Goal: Contribute content: Add original content to the website for others to see

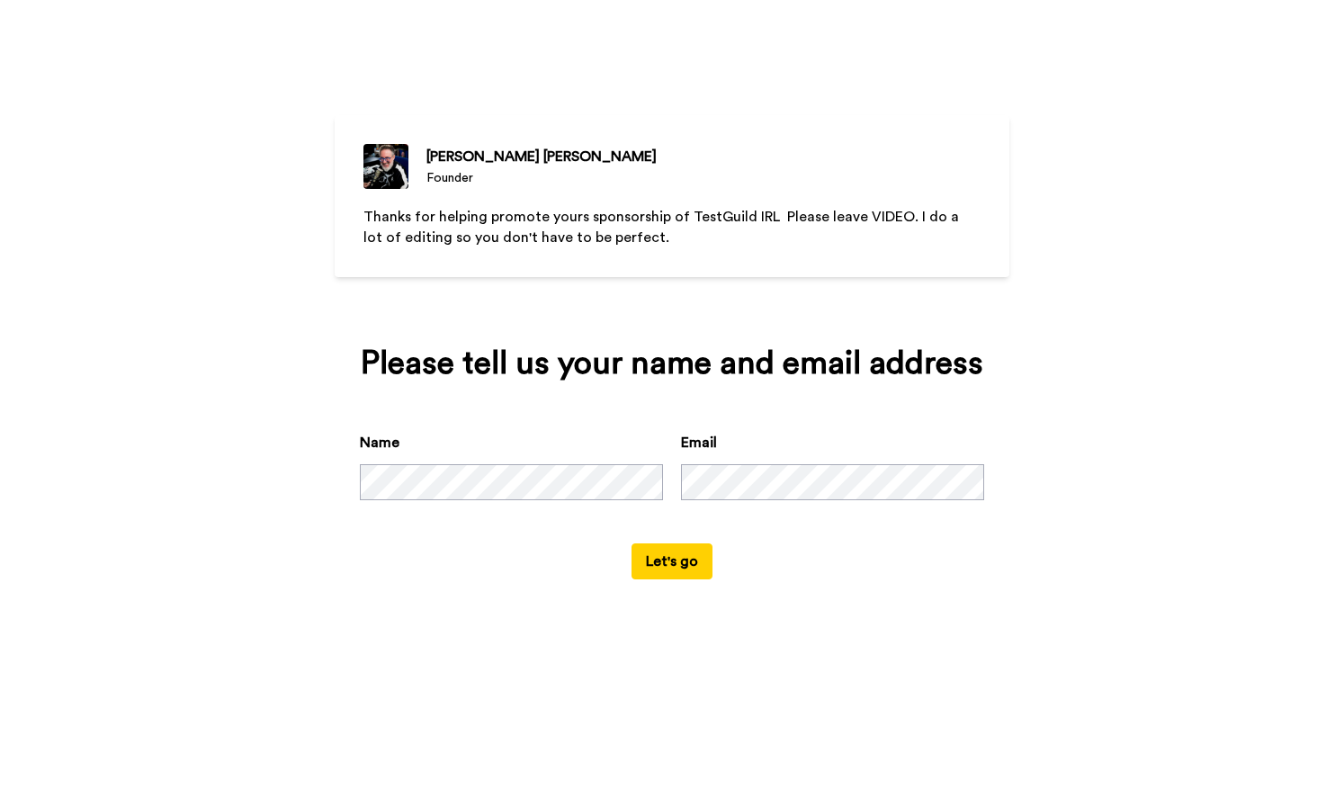
click at [690, 563] on button "Let's go" at bounding box center [671, 561] width 81 height 36
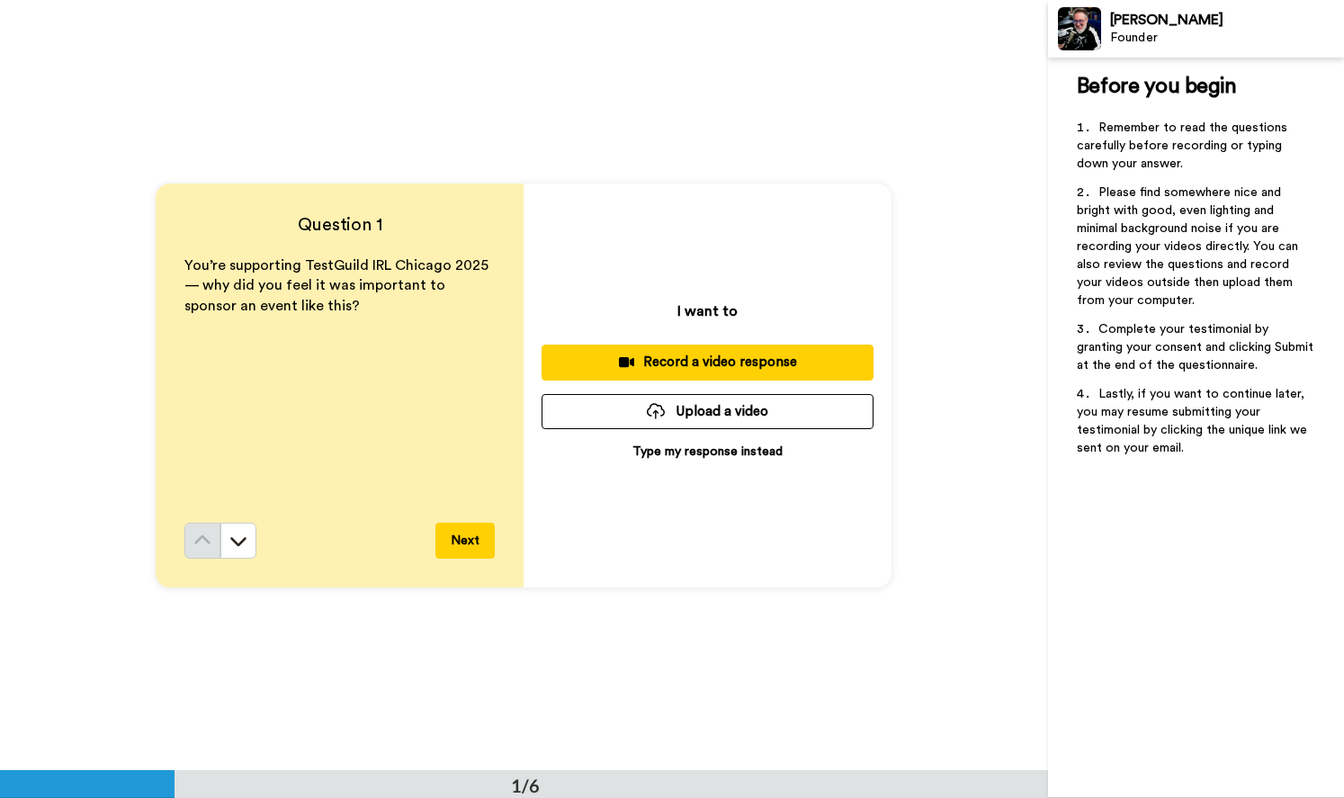
click at [701, 358] on div "Record a video response" at bounding box center [707, 362] width 303 height 19
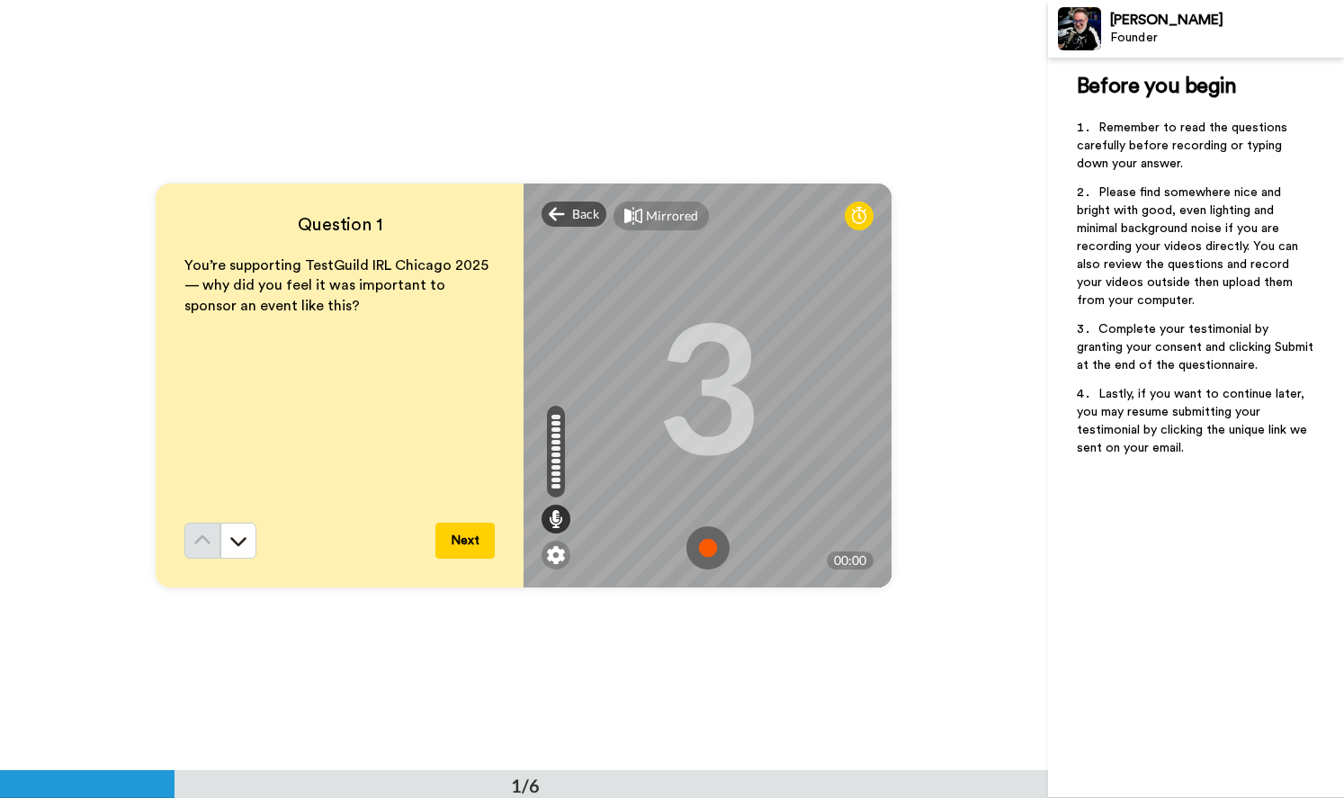
click at [702, 544] on img at bounding box center [707, 547] width 43 height 43
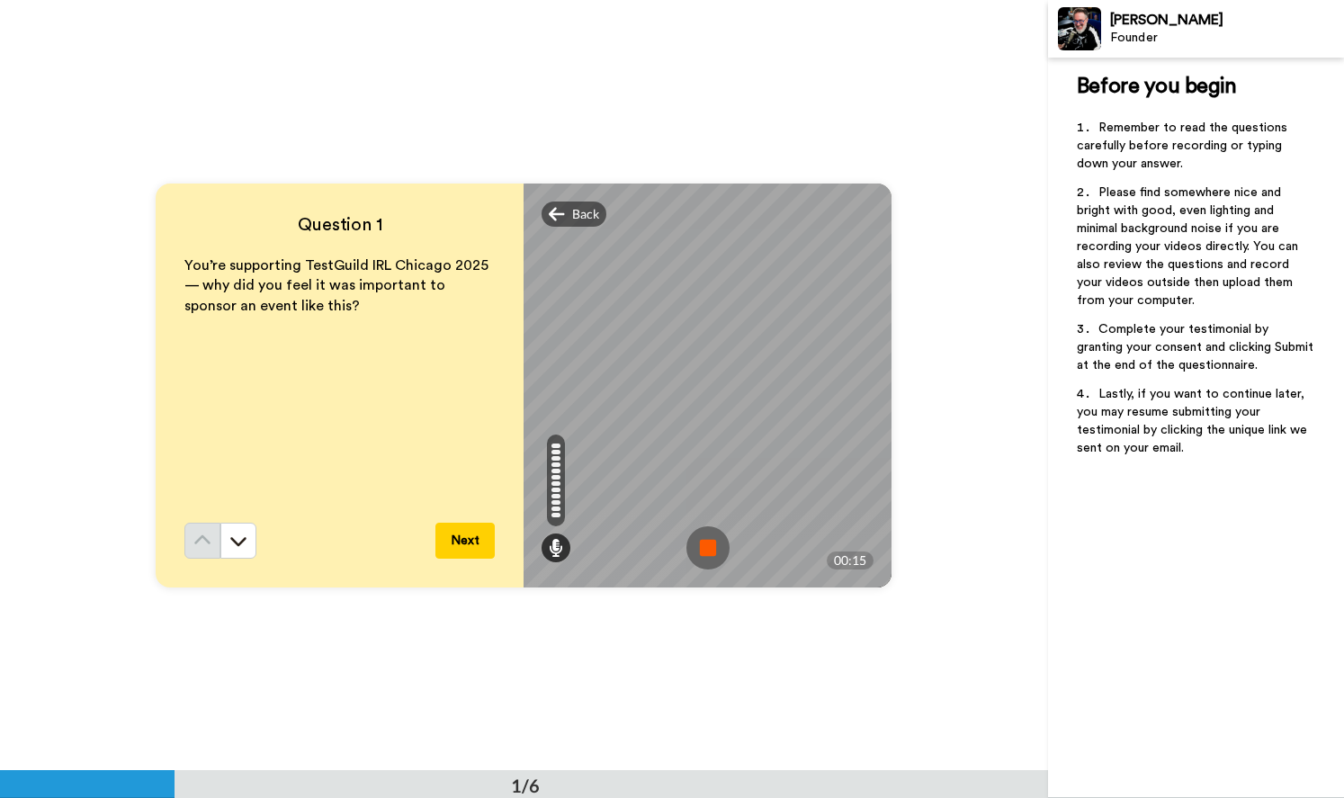
click at [699, 534] on img at bounding box center [707, 547] width 43 height 43
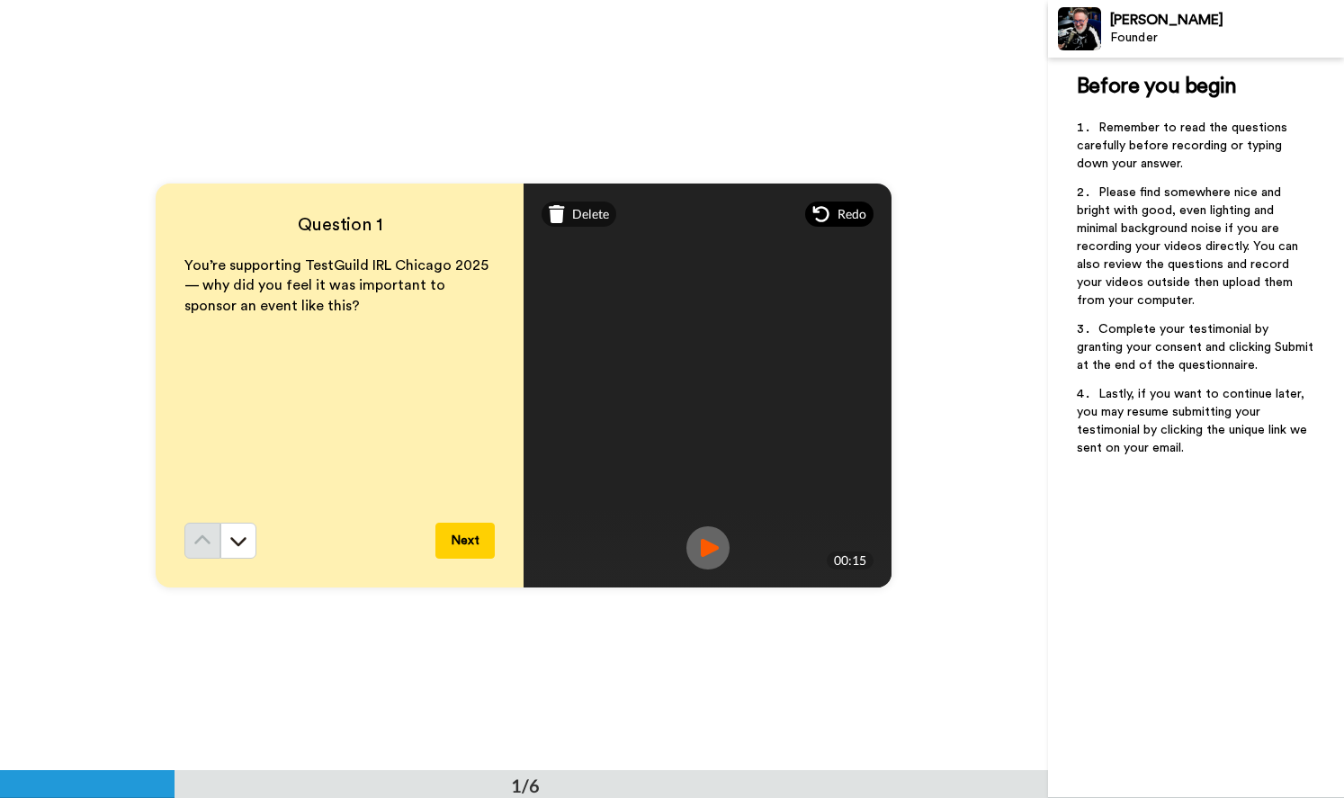
click at [837, 210] on span "Redo" at bounding box center [851, 214] width 29 height 18
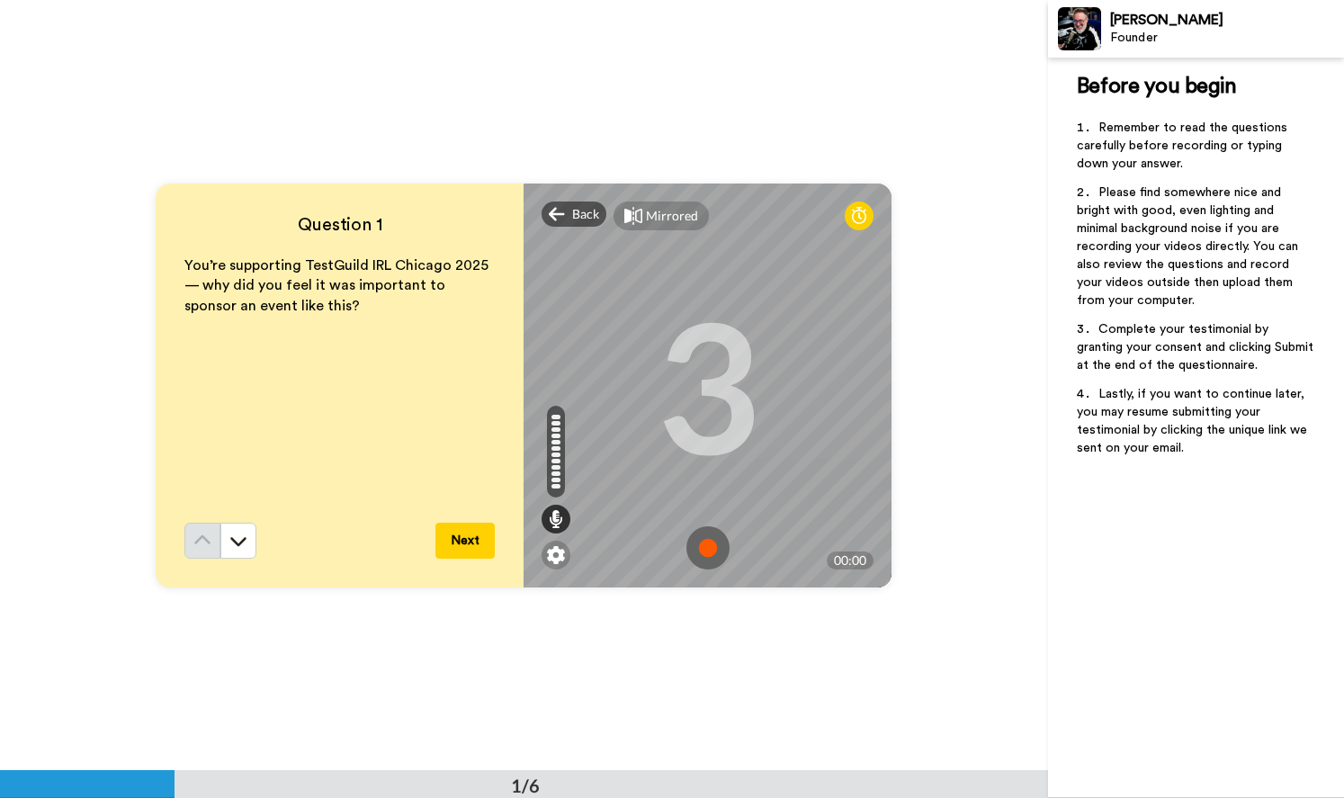
click at [706, 536] on img at bounding box center [707, 547] width 43 height 43
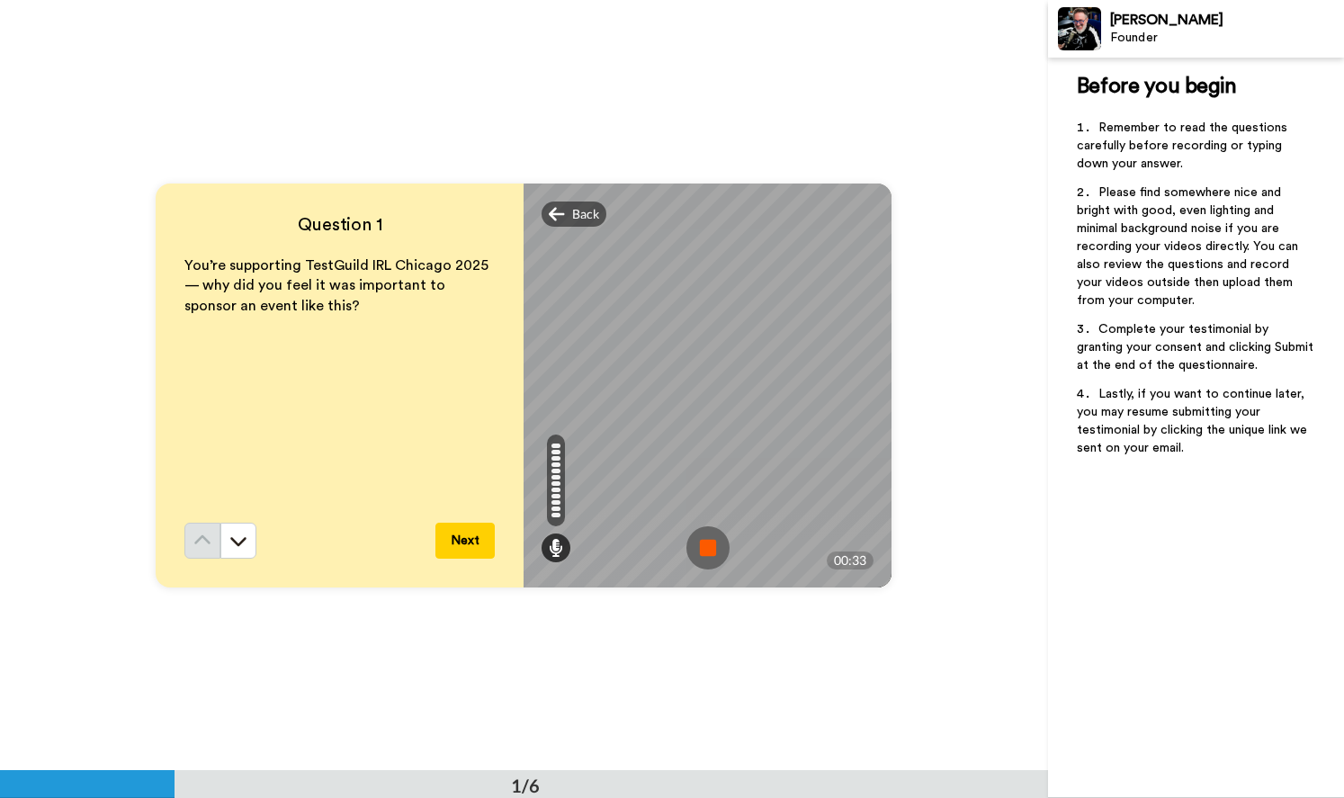
click at [702, 549] on img at bounding box center [707, 547] width 43 height 43
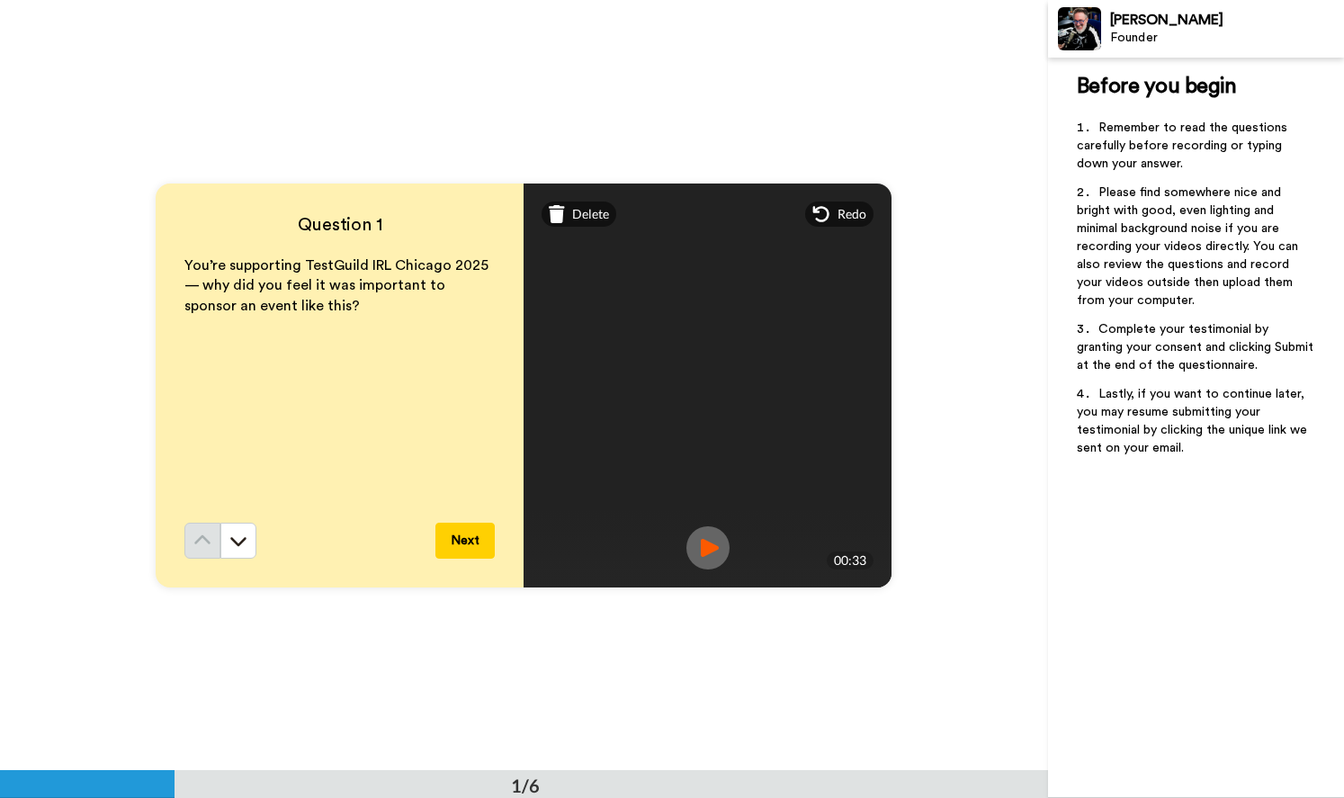
click at [455, 541] on button "Next" at bounding box center [464, 541] width 59 height 36
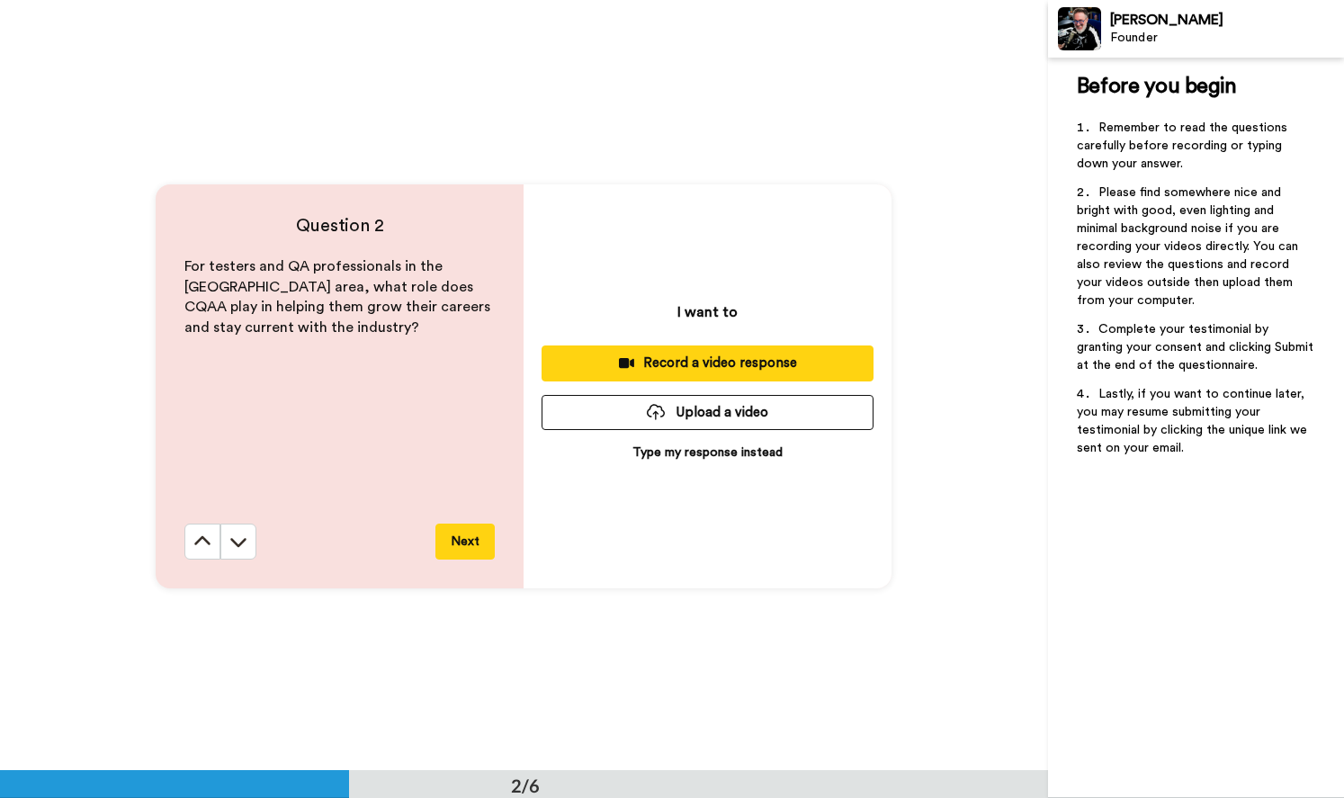
scroll to position [771, 0]
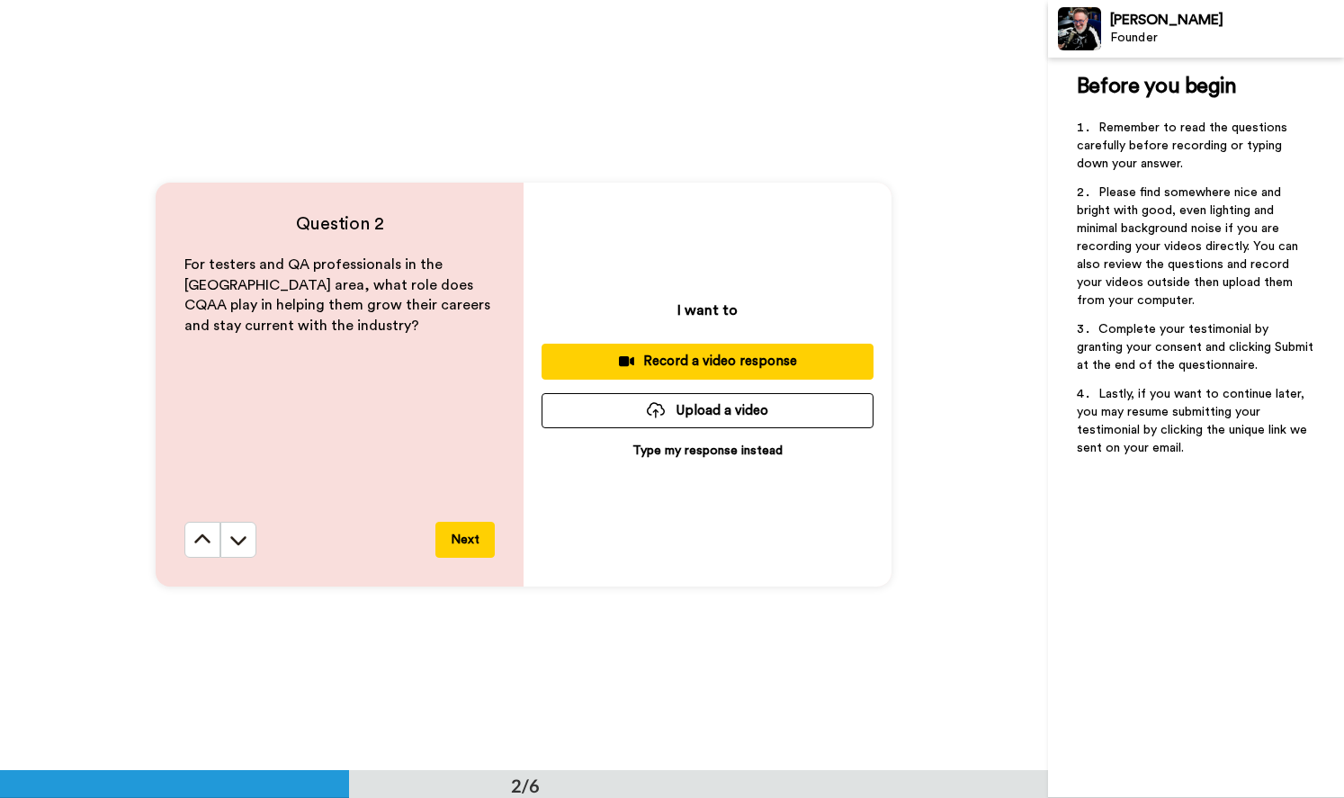
click at [703, 356] on div "Record a video response" at bounding box center [707, 361] width 303 height 19
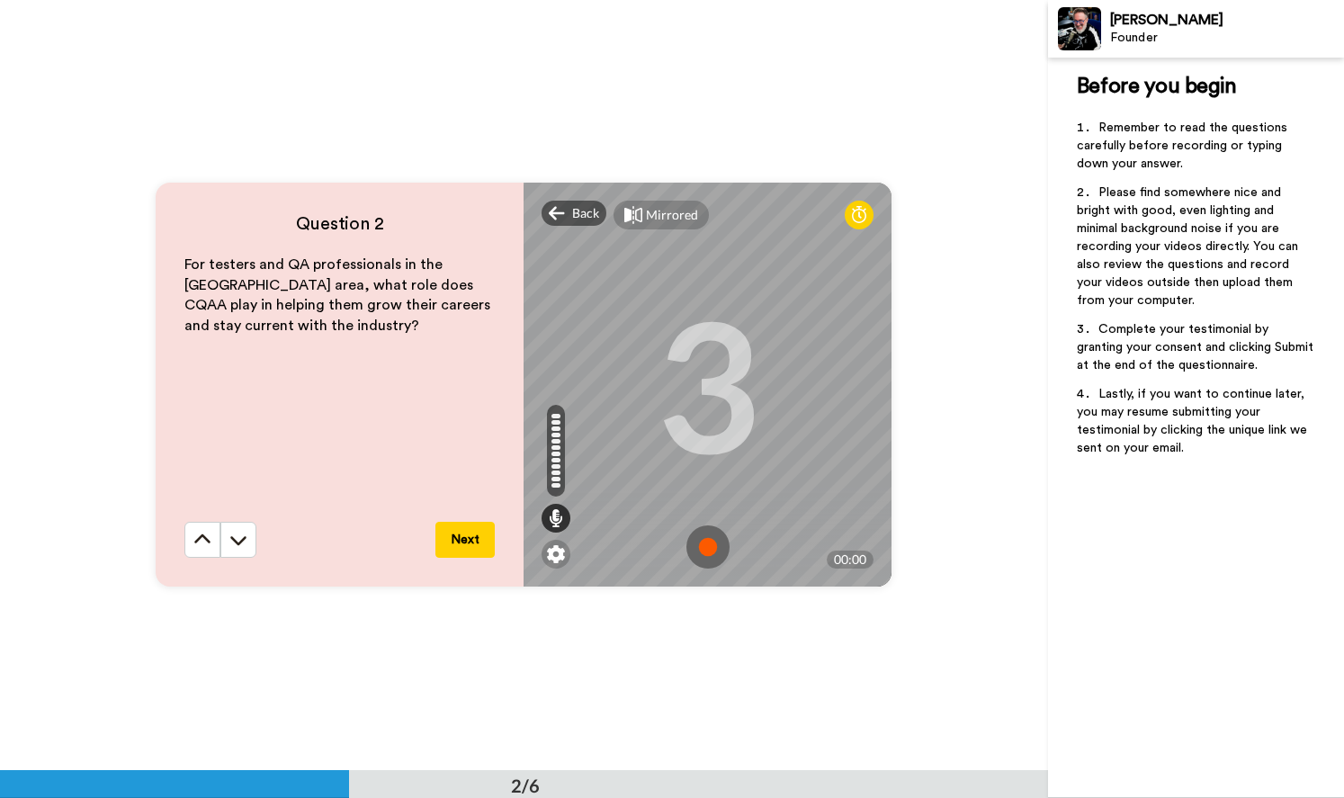
click at [705, 542] on img at bounding box center [707, 546] width 43 height 43
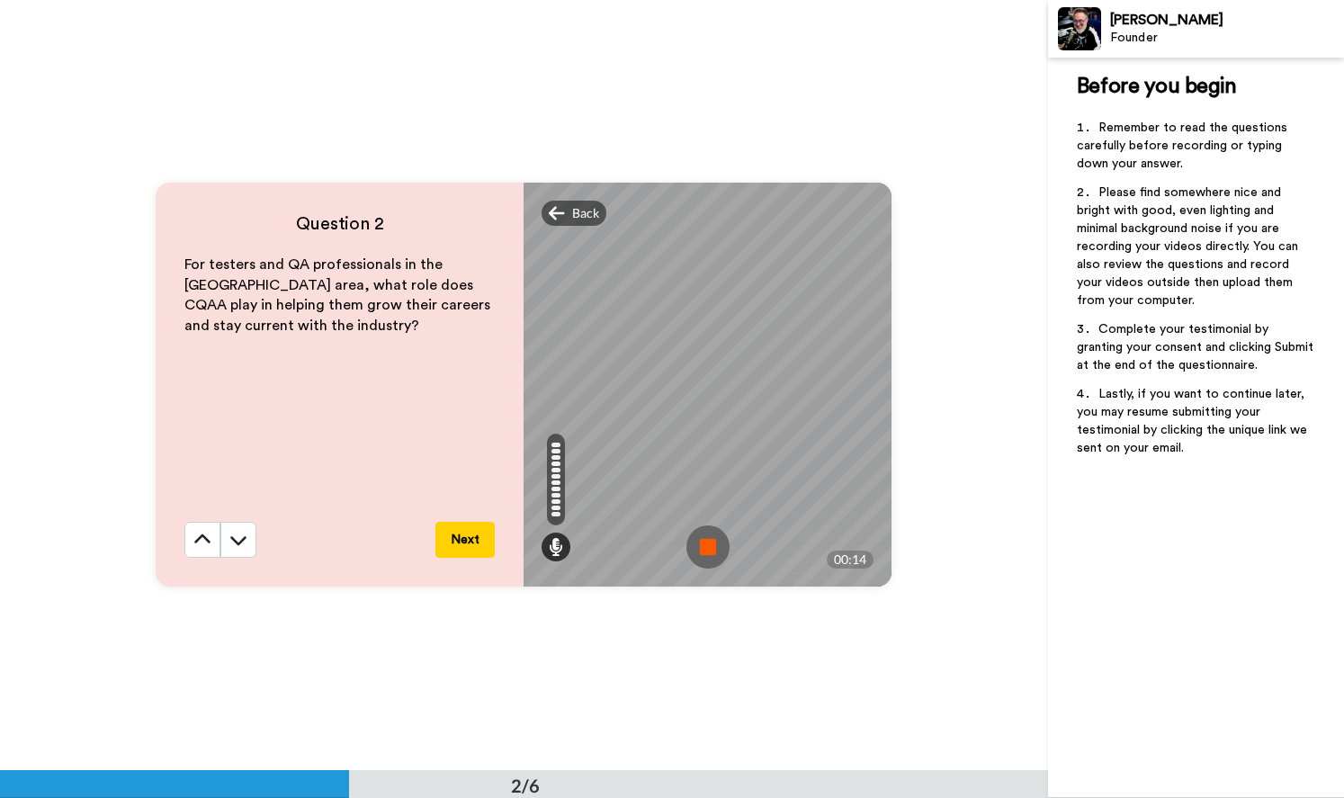
click at [696, 555] on img at bounding box center [707, 546] width 43 height 43
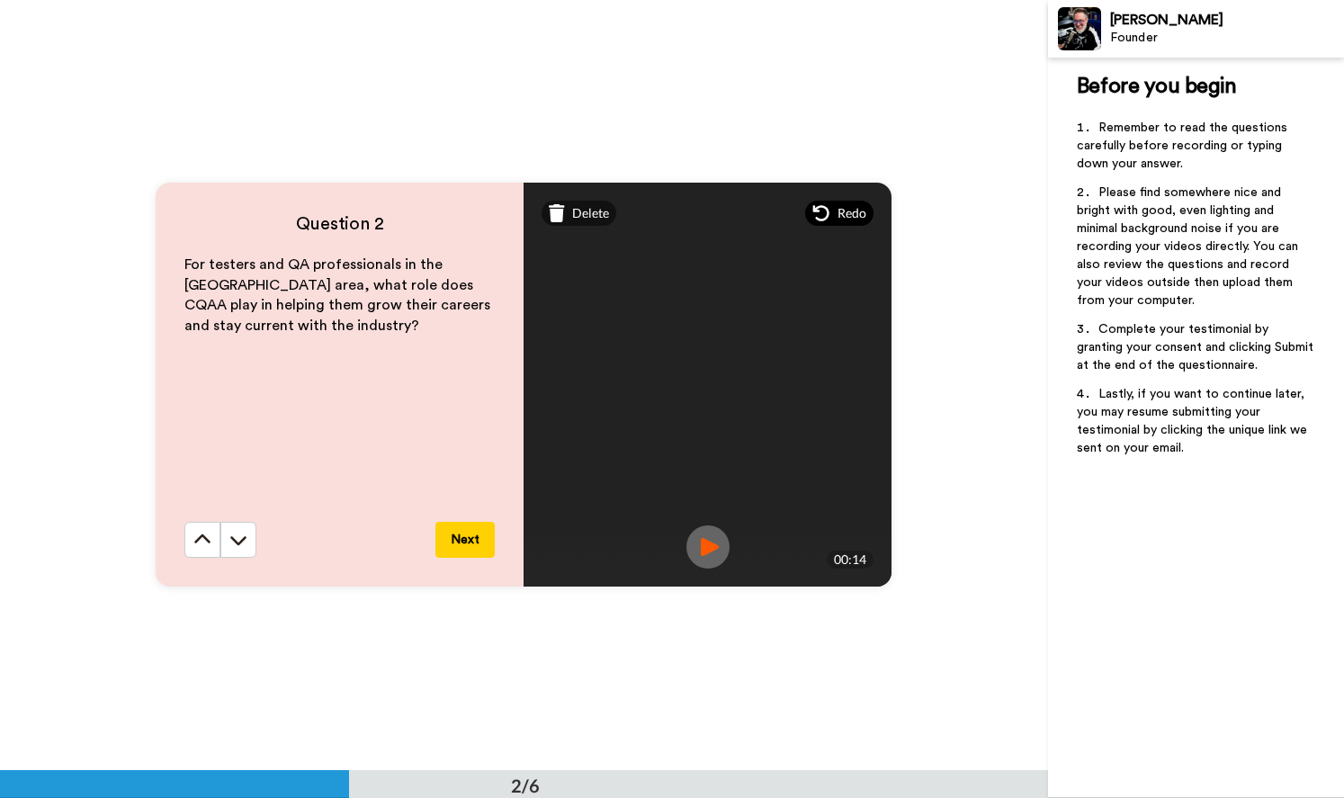
click at [837, 210] on span "Redo" at bounding box center [851, 213] width 29 height 18
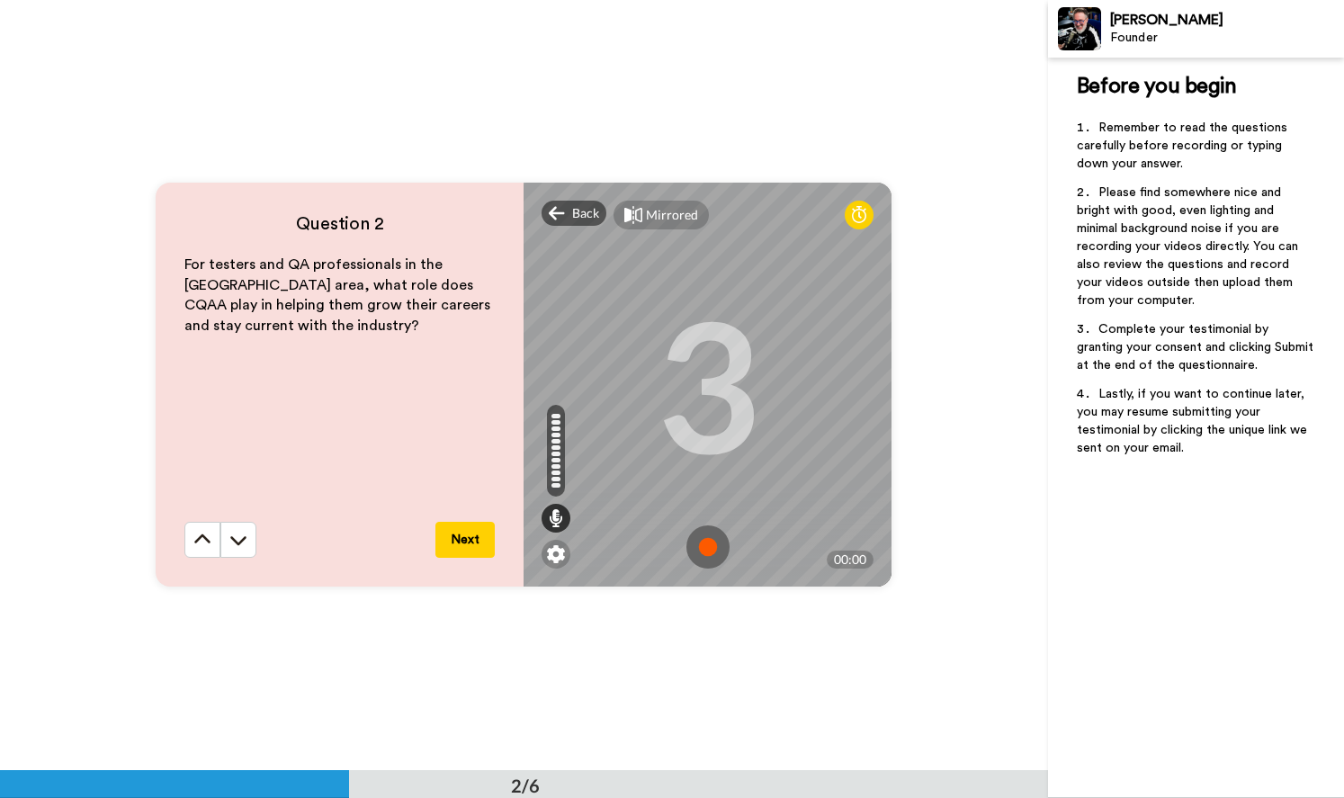
click at [698, 547] on img at bounding box center [707, 546] width 43 height 43
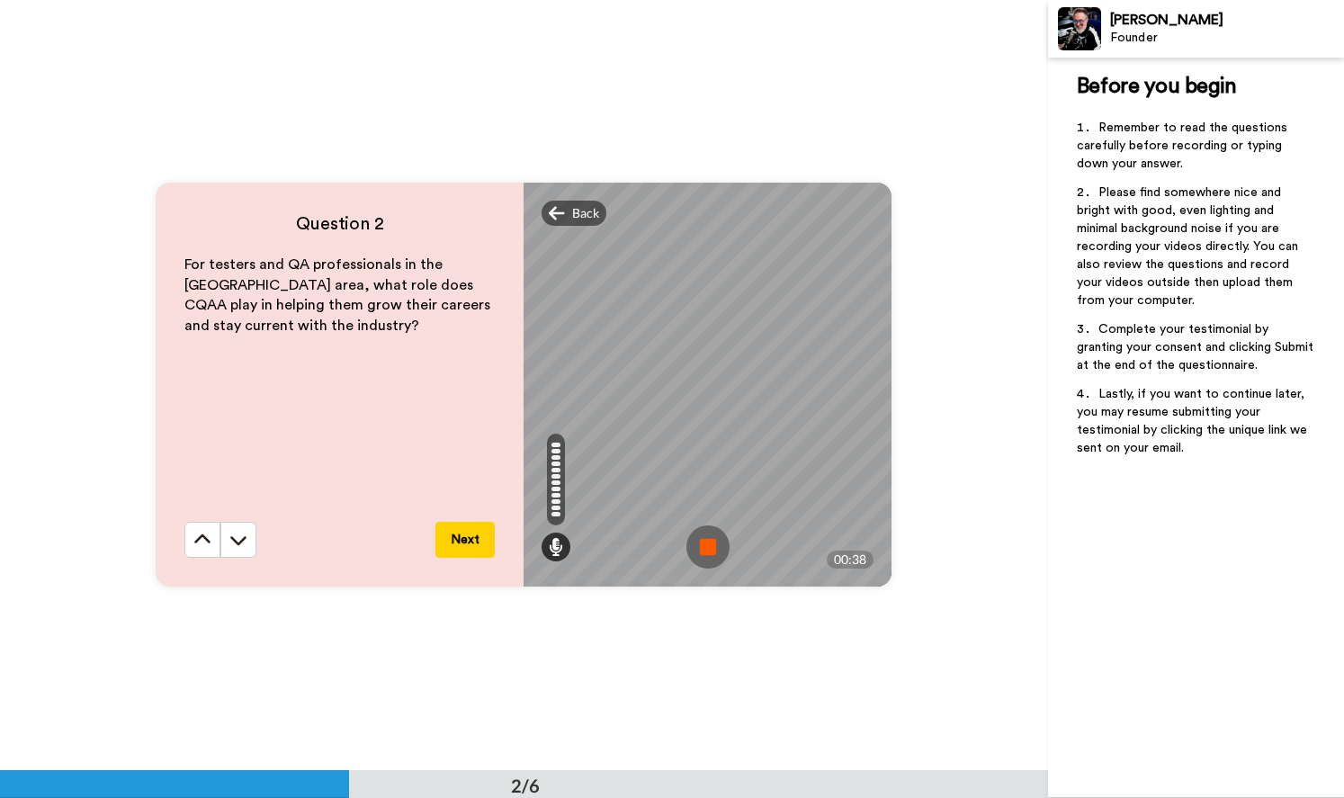
click at [698, 546] on img at bounding box center [707, 546] width 43 height 43
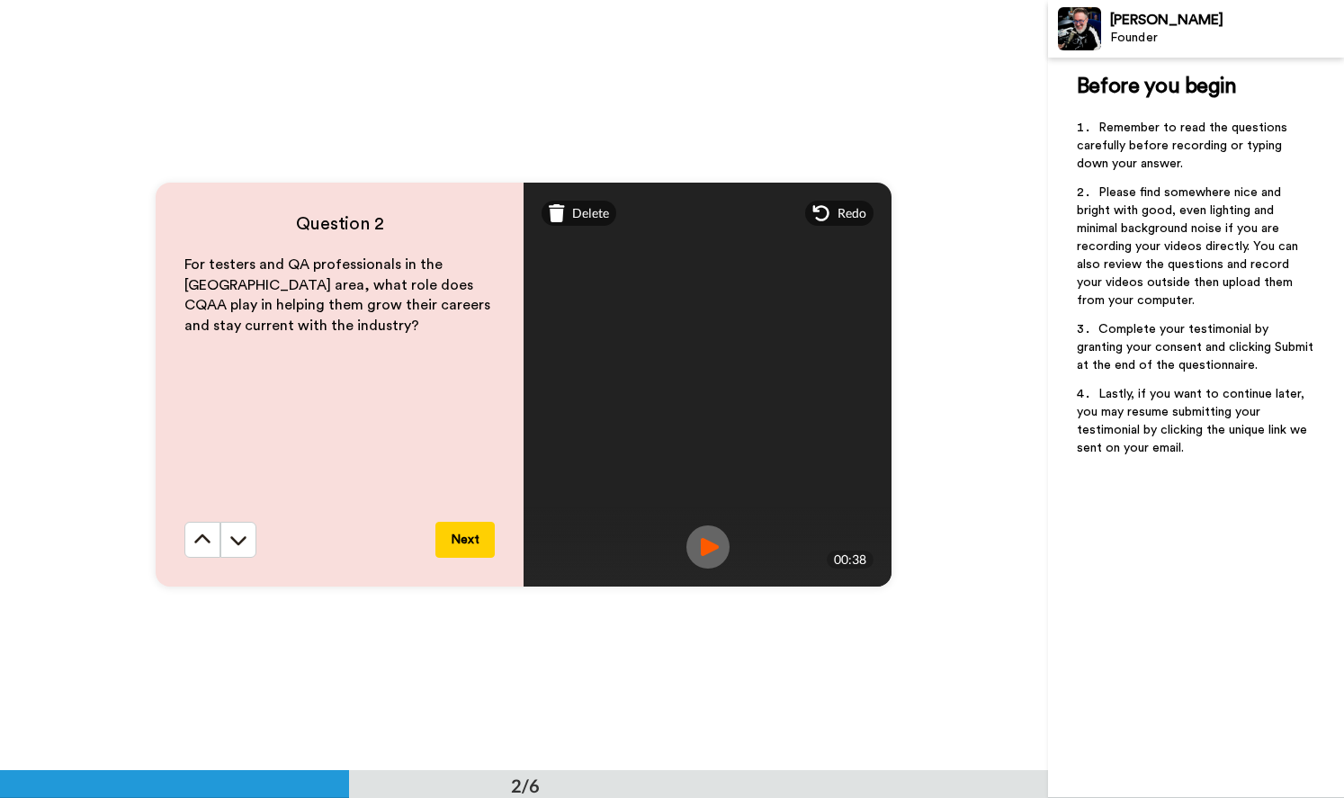
click at [468, 536] on button "Next" at bounding box center [464, 540] width 59 height 36
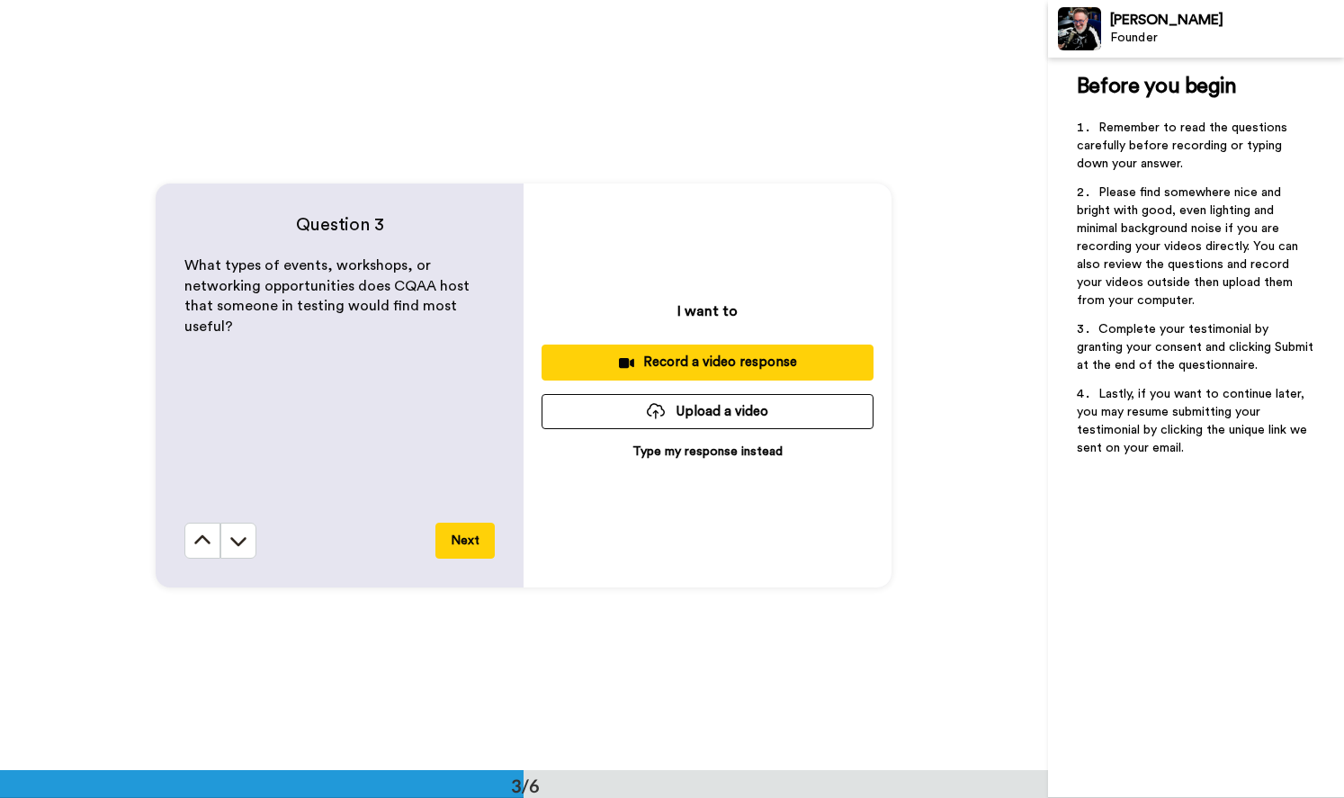
scroll to position [1541, 0]
click at [706, 358] on div "Record a video response" at bounding box center [707, 361] width 303 height 19
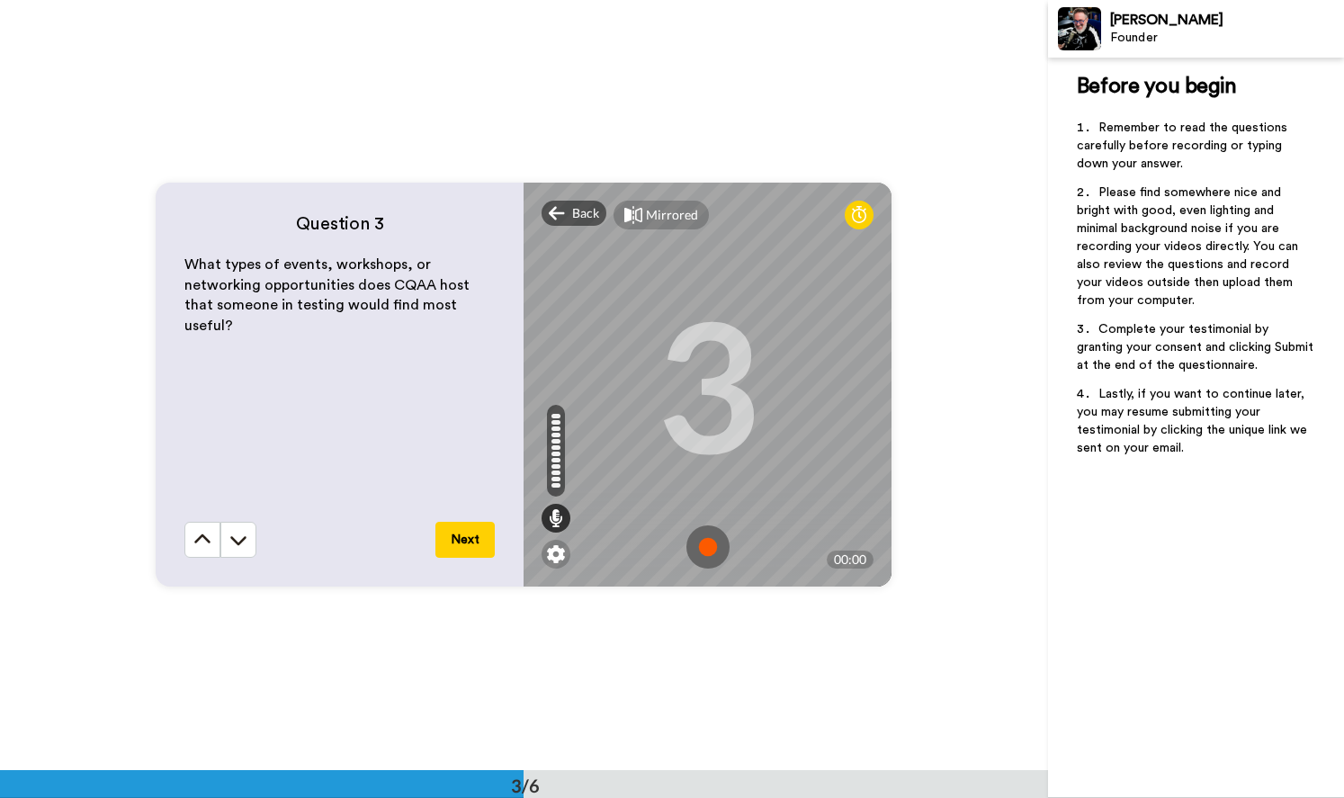
click at [705, 546] on img at bounding box center [707, 546] width 43 height 43
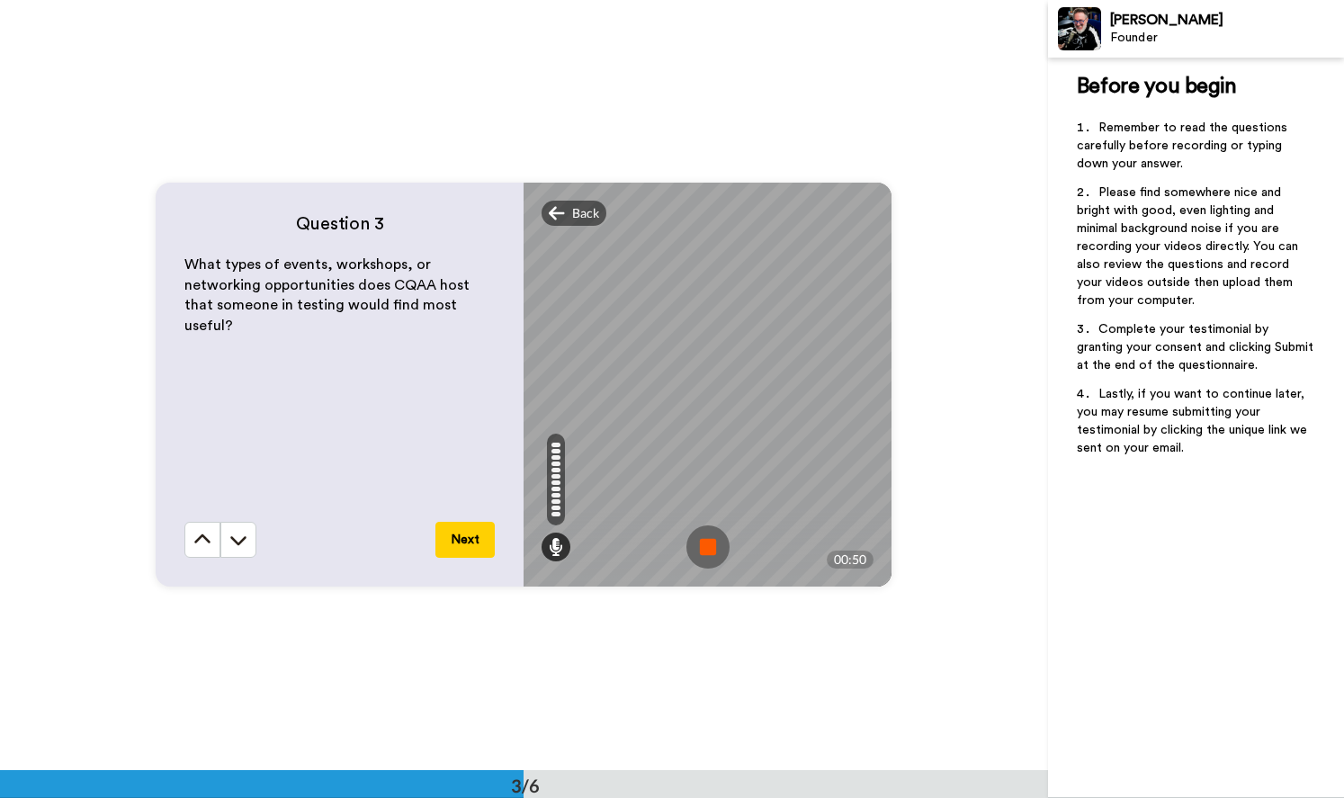
click at [700, 543] on img at bounding box center [707, 546] width 43 height 43
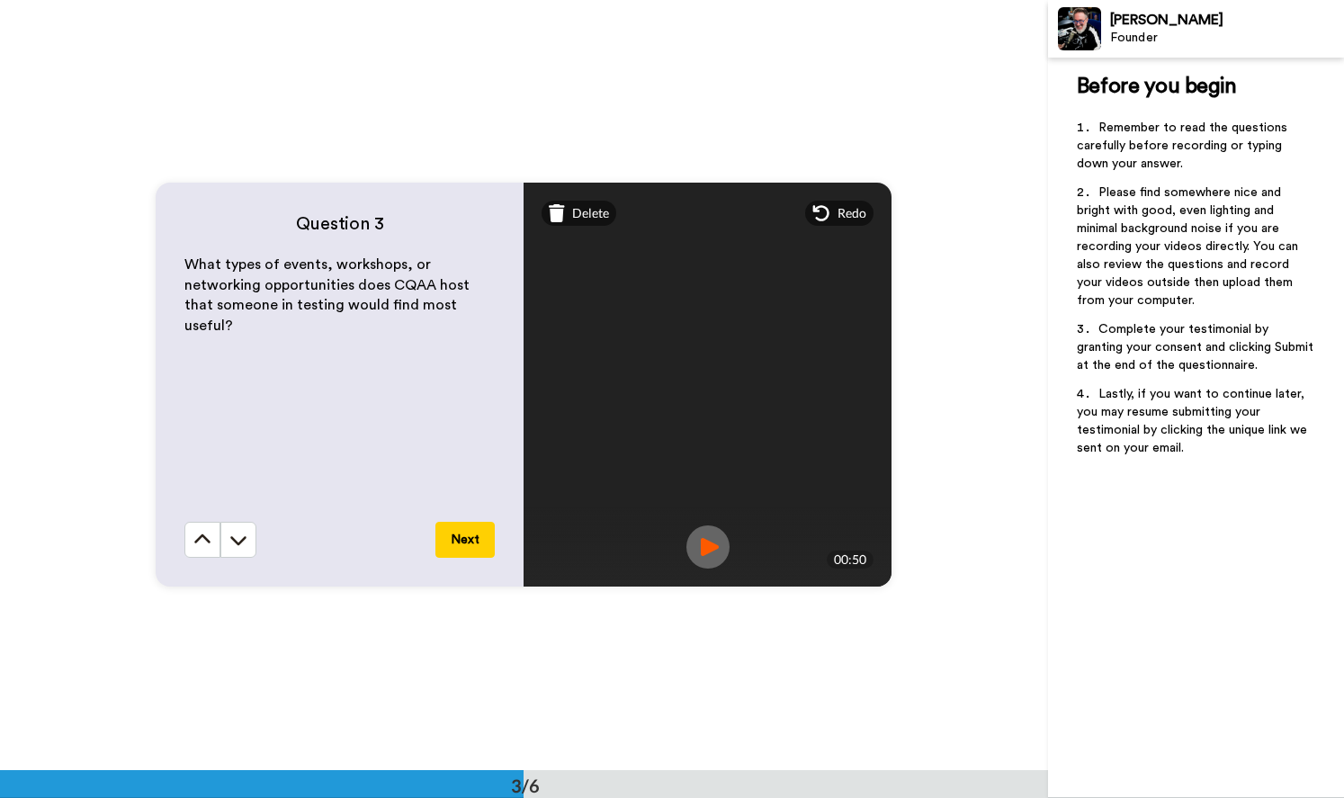
click at [465, 538] on button "Next" at bounding box center [464, 540] width 59 height 36
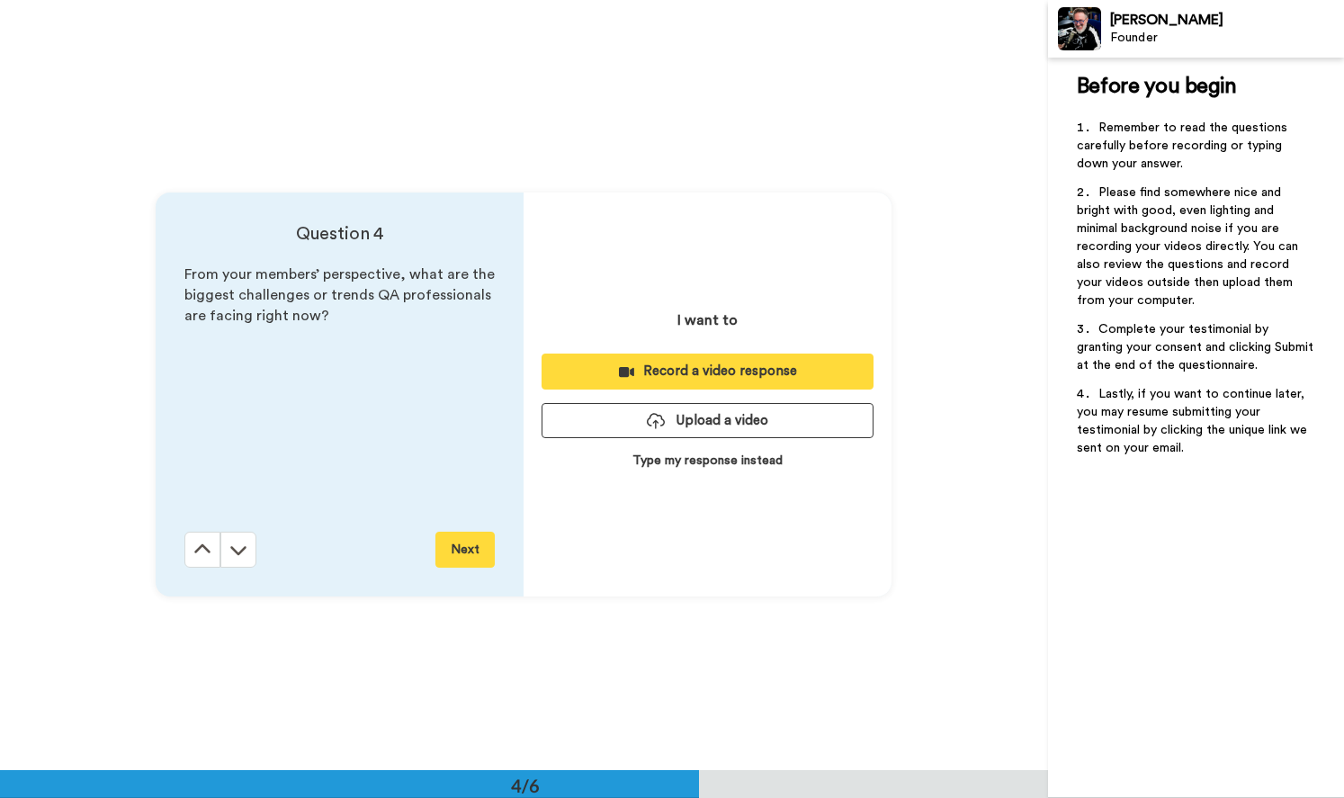
scroll to position [2310, 0]
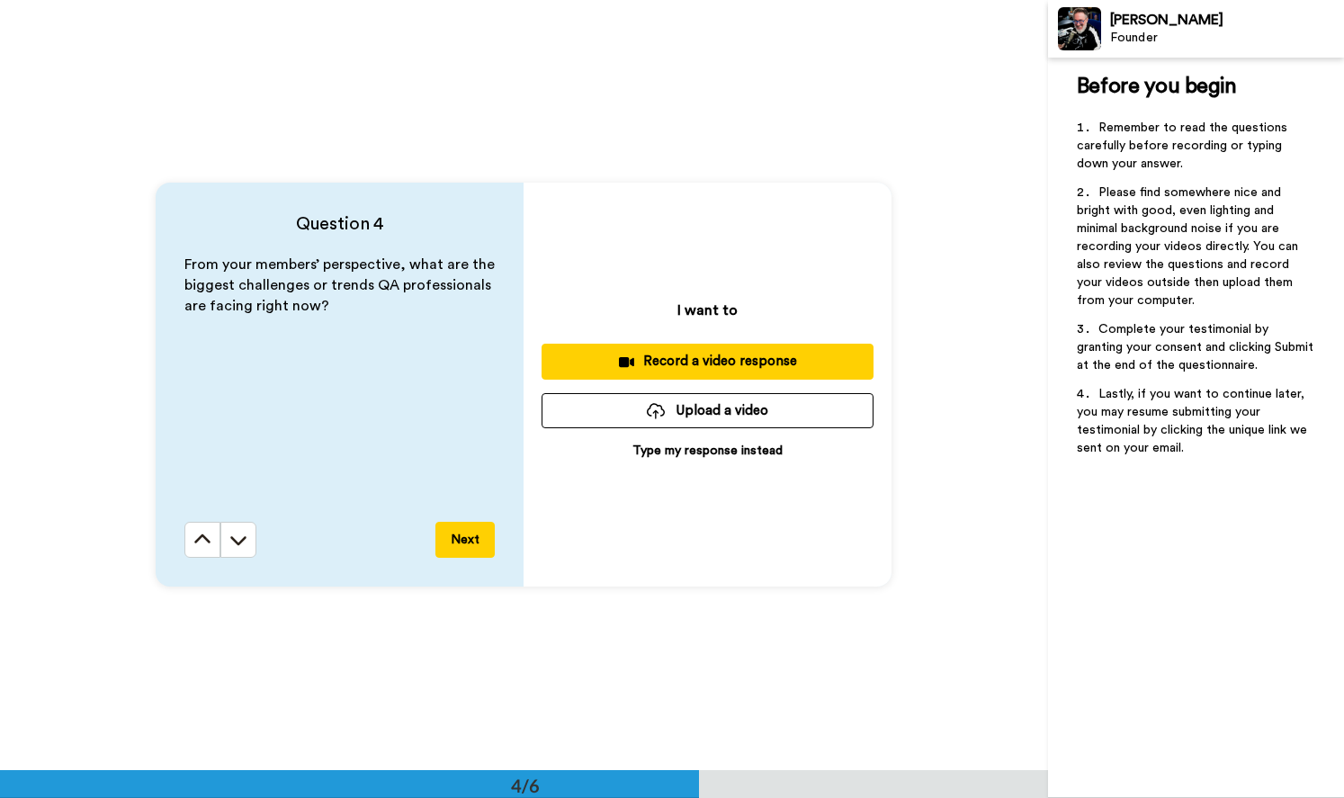
click at [701, 361] on div "Record a video response" at bounding box center [707, 361] width 303 height 19
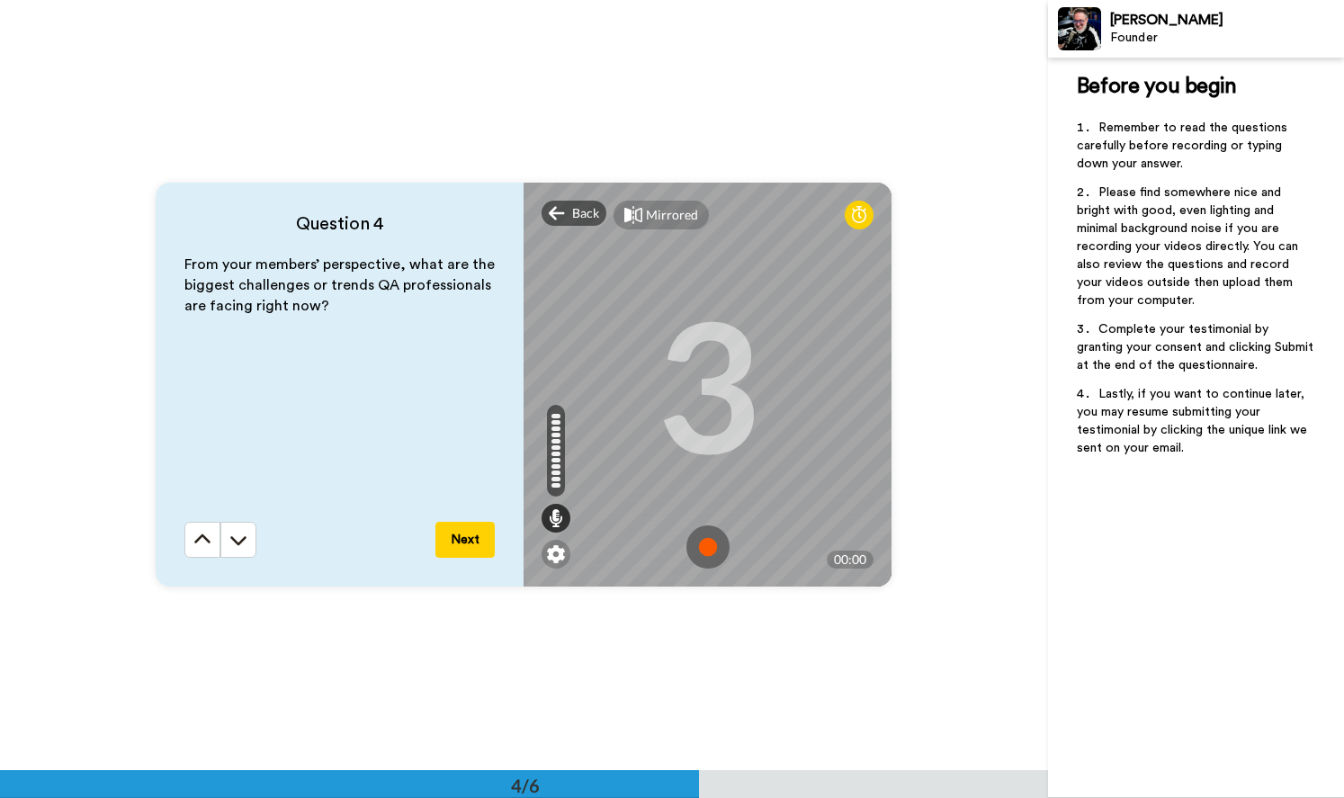
click at [701, 546] on img at bounding box center [707, 546] width 43 height 43
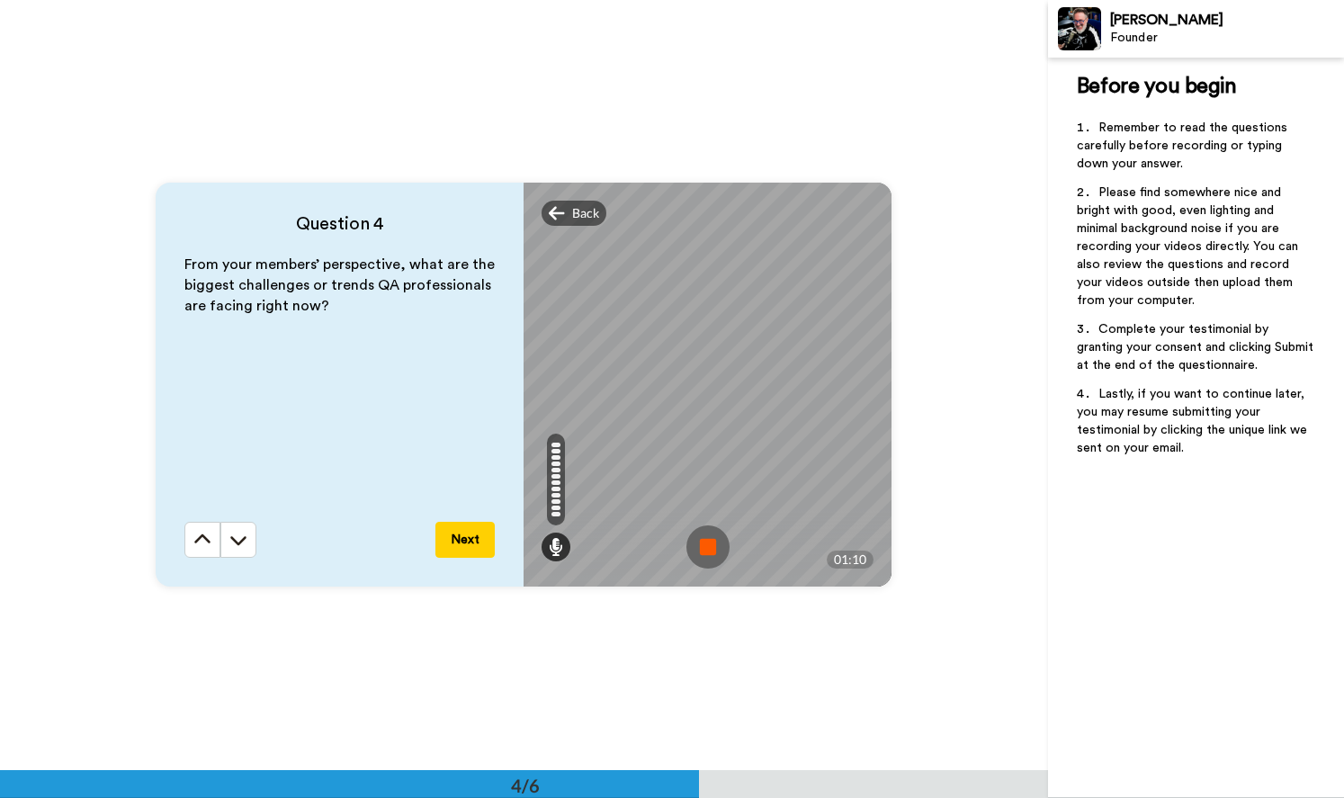
click at [699, 540] on img at bounding box center [707, 546] width 43 height 43
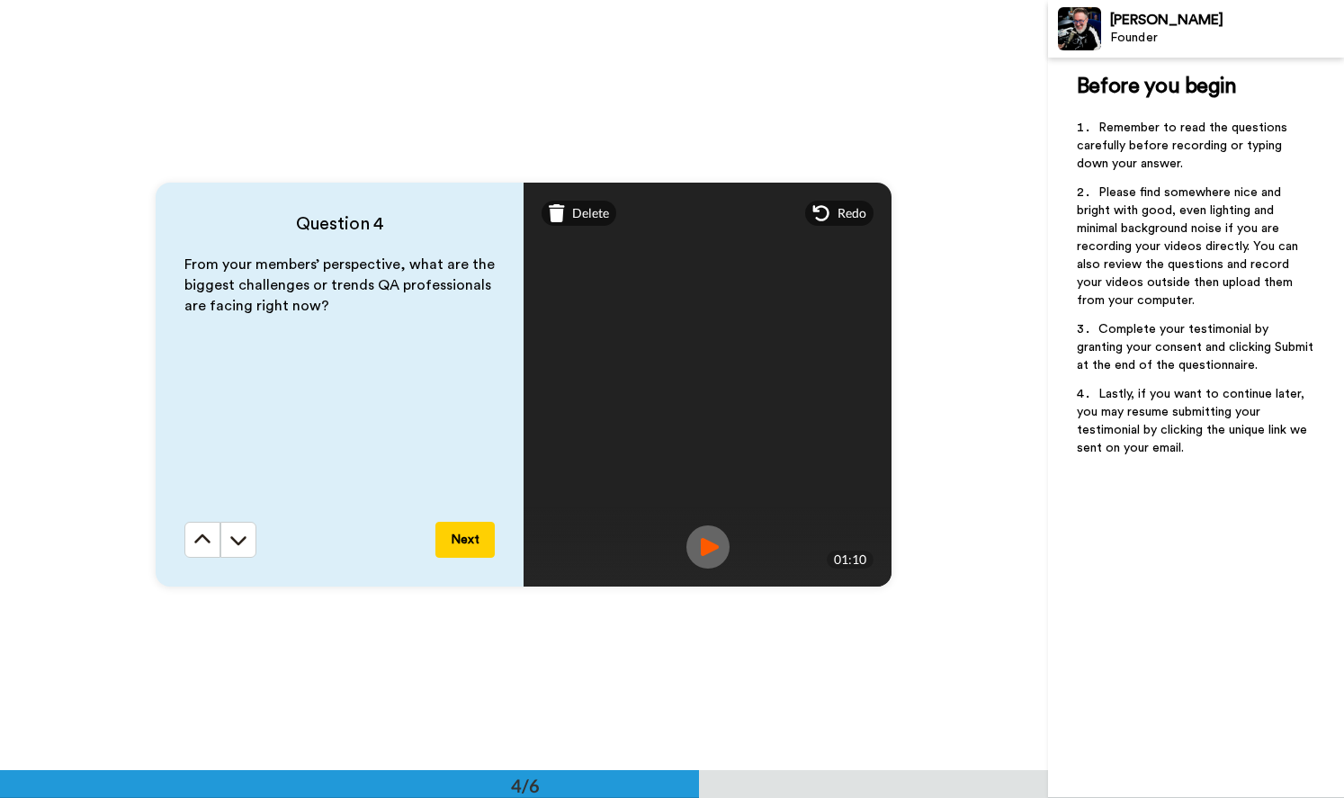
click at [460, 539] on button "Next" at bounding box center [464, 540] width 59 height 36
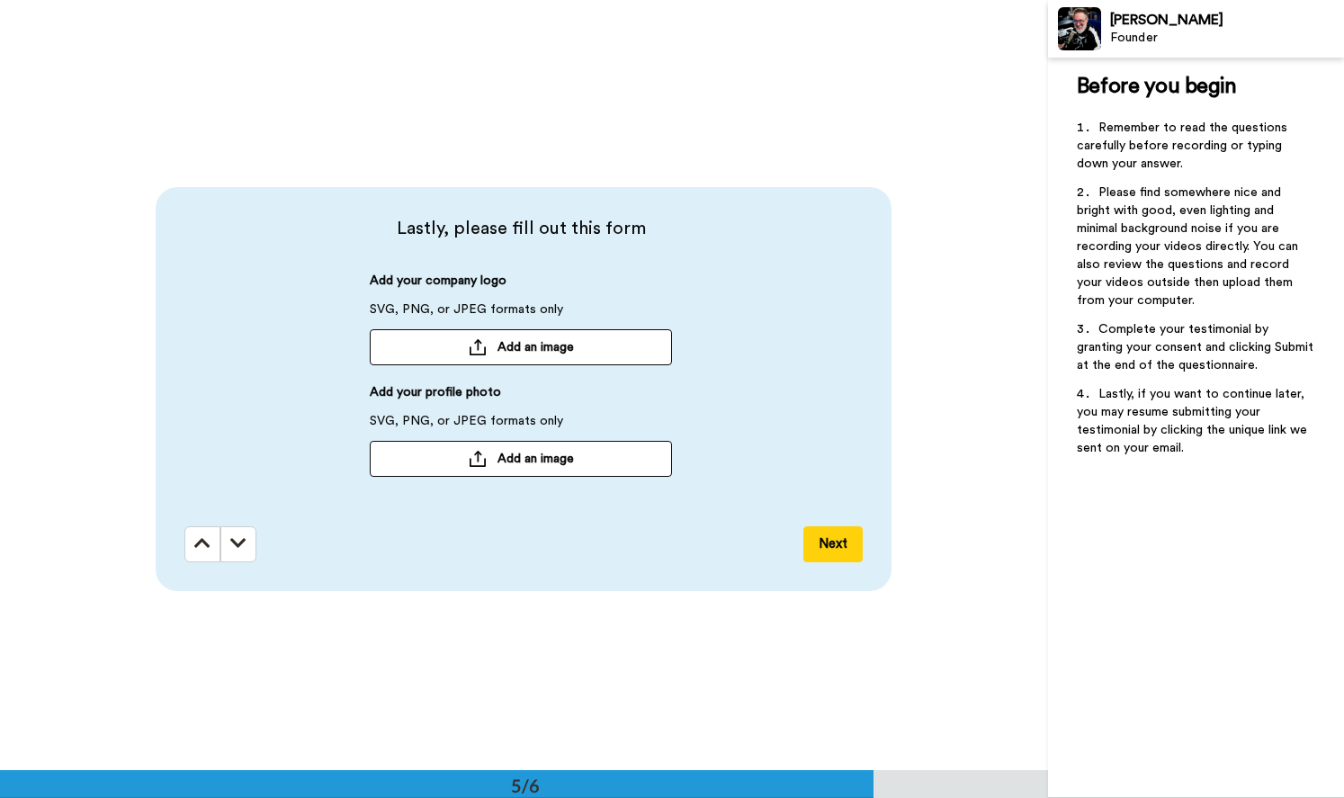
scroll to position [3080, 0]
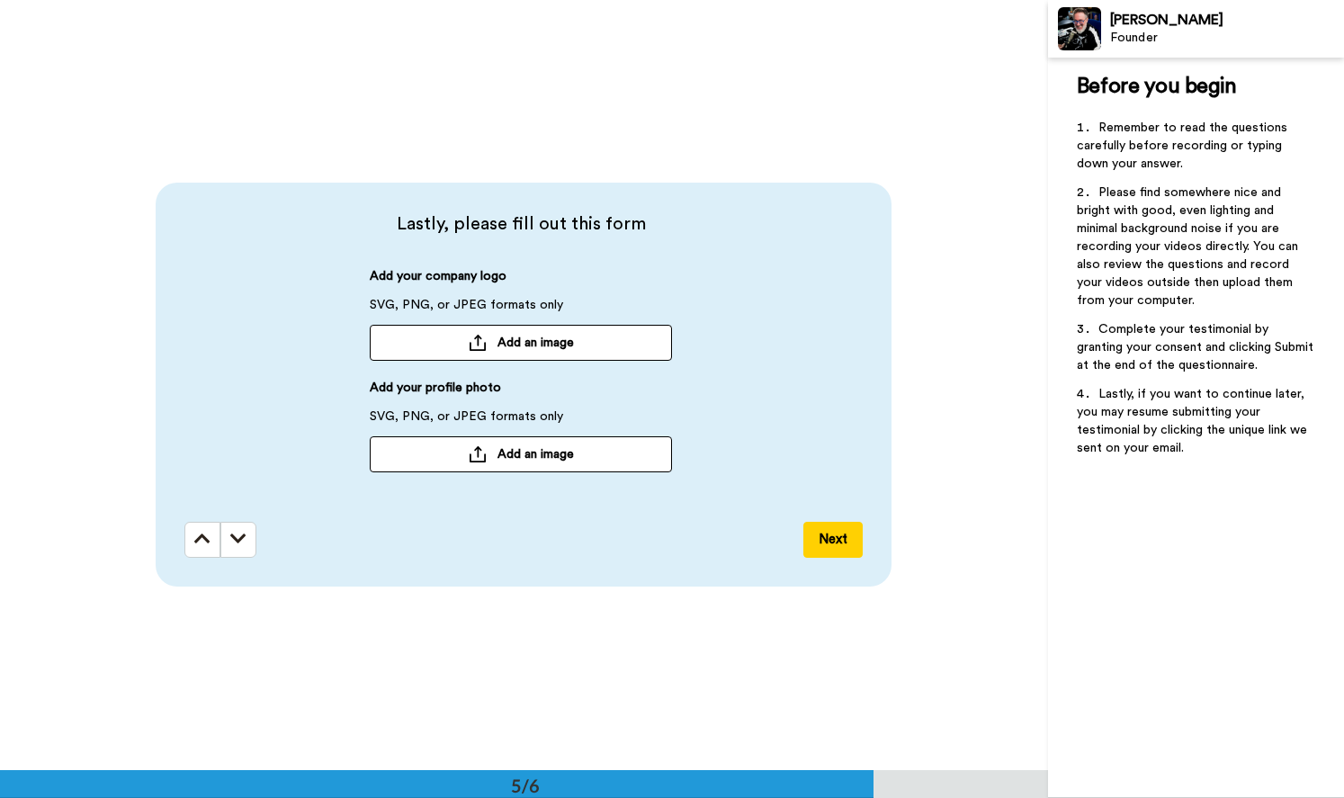
click at [512, 336] on span "Add an image" at bounding box center [535, 343] width 76 height 18
click at [525, 457] on span "Add an image" at bounding box center [535, 453] width 76 height 18
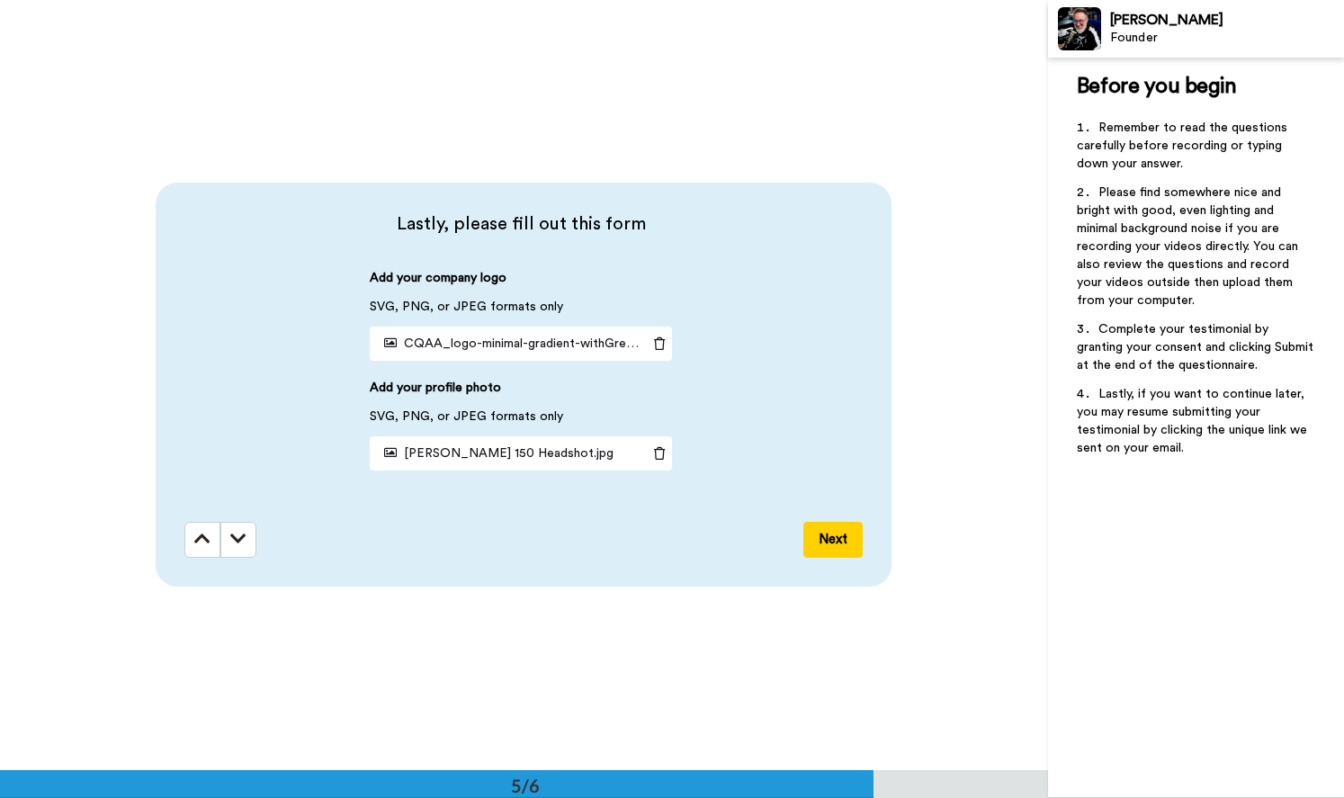
click at [659, 455] on icon at bounding box center [659, 453] width 25 height 13
click at [516, 450] on span "Add an image" at bounding box center [535, 453] width 76 height 18
click at [824, 539] on button "Next" at bounding box center [832, 540] width 59 height 36
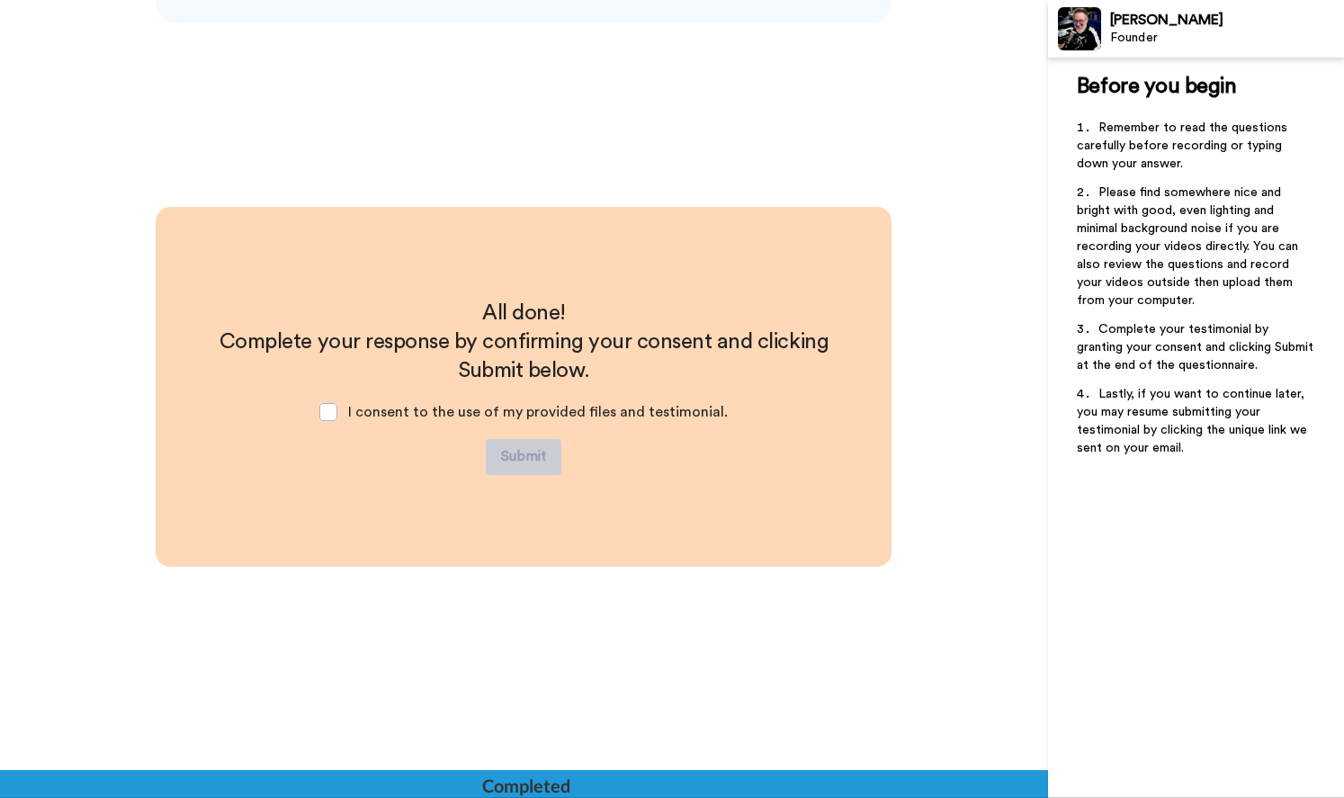
scroll to position [3645, 0]
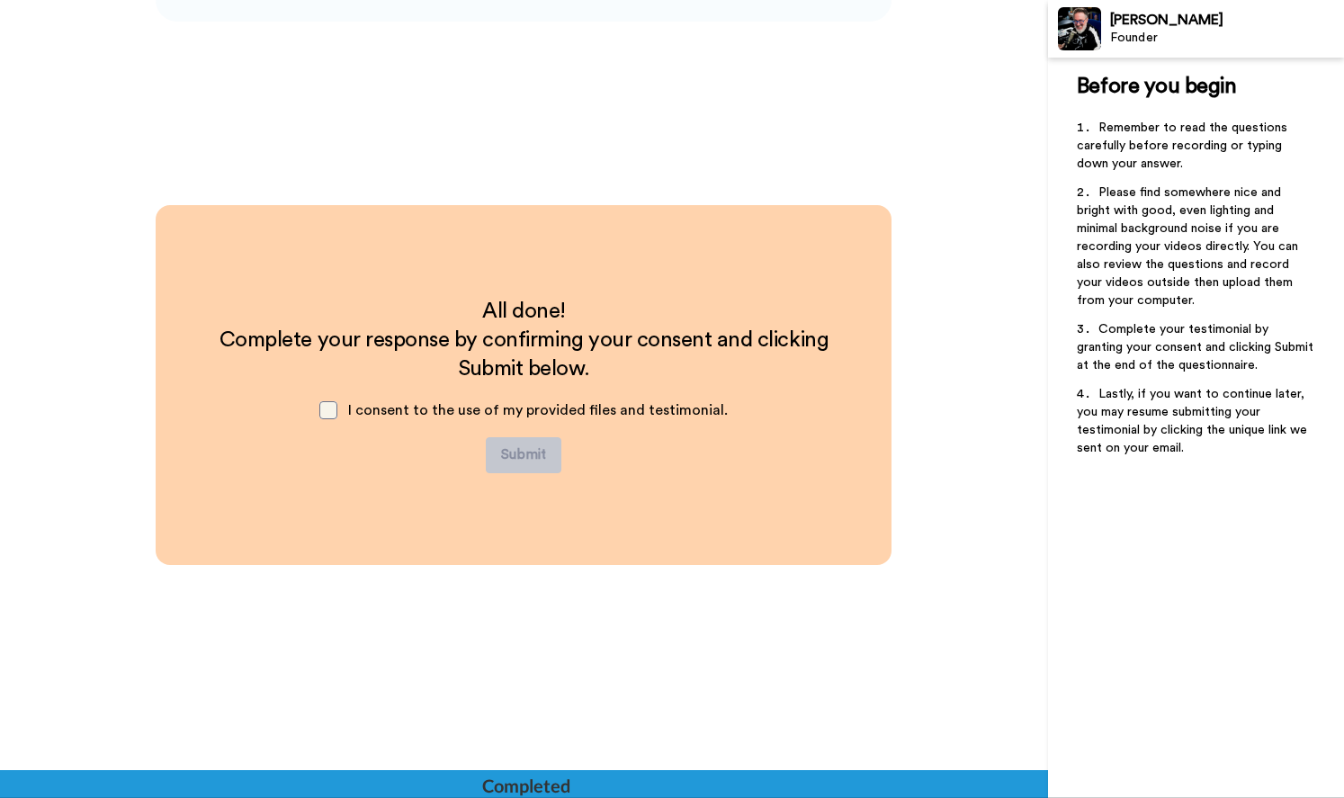
click at [332, 409] on span at bounding box center [328, 410] width 18 height 18
click at [522, 450] on button "Submit" at bounding box center [524, 455] width 76 height 36
